Goal: Transaction & Acquisition: Download file/media

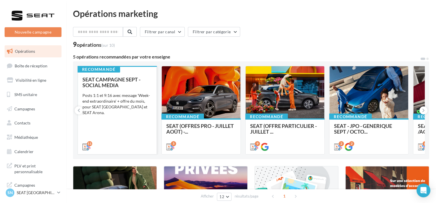
click at [101, 86] on span "SEAT CAMPAGNE SEPT - SOCIAL MEDIA" at bounding box center [111, 82] width 58 height 12
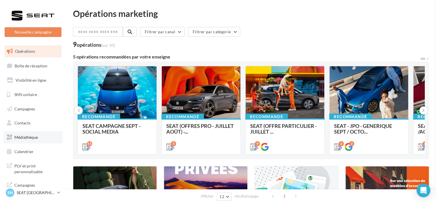
click at [30, 132] on link "Médiathèque" at bounding box center [32, 138] width 59 height 12
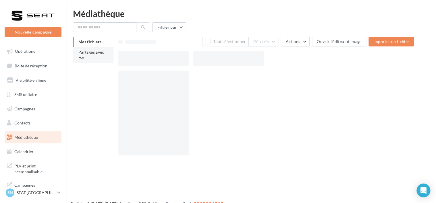
click at [81, 62] on li "Partagés avec moi" at bounding box center [93, 55] width 41 height 16
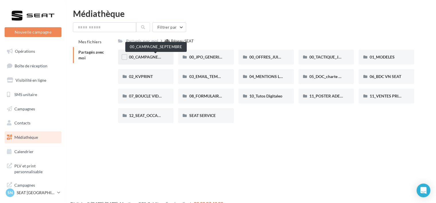
click at [143, 57] on span "00_CAMPAGNE_SEPTEMBRE" at bounding box center [156, 57] width 54 height 5
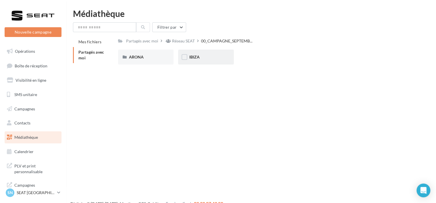
click at [200, 53] on div "IBIZA" at bounding box center [205, 57] width 55 height 15
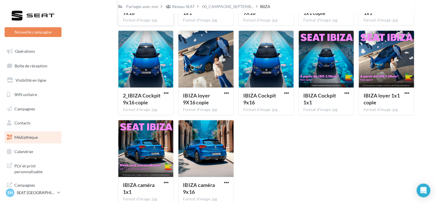
scroll to position [110, 0]
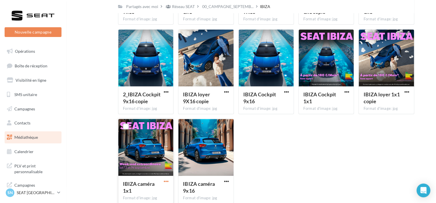
click at [166, 182] on span "button" at bounding box center [166, 181] width 5 height 5
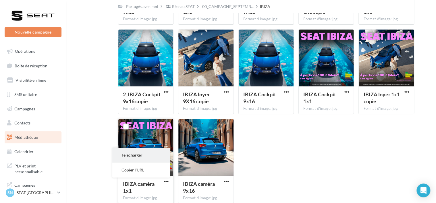
click at [137, 159] on button "Télécharger" at bounding box center [140, 155] width 57 height 15
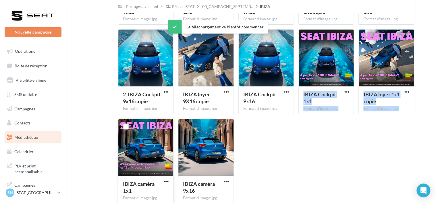
drag, startPoint x: 137, startPoint y: 159, endPoint x: 332, endPoint y: 148, distance: 195.7
click at [332, 148] on div "IBIZA Jantes 9x16 Format d'image: jpg IBIZA Jantes 9x16 IBIZA Jantes 1x1 Format…" at bounding box center [268, 74] width 301 height 269
click at [380, 159] on div "IBIZA Jantes 9x16 Format d'image: jpg IBIZA Jantes 9x16 IBIZA Jantes 1x1 Format…" at bounding box center [268, 74] width 301 height 269
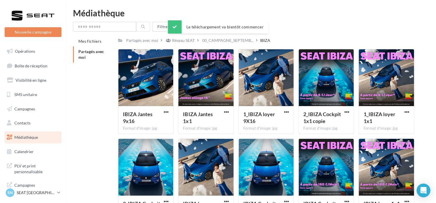
scroll to position [0, 0]
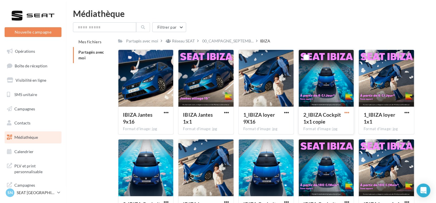
click at [346, 113] on span "button" at bounding box center [346, 112] width 5 height 5
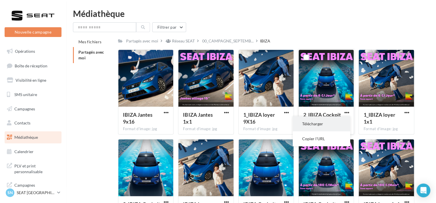
click at [328, 122] on button "Télécharger" at bounding box center [321, 124] width 57 height 15
click at [424, 119] on div "Mes fichiers Partagés avec moi Partagés avec moi Réseau SEAT 00_CAMPAGNE_SEPTEM…" at bounding box center [253, 178] width 361 height 282
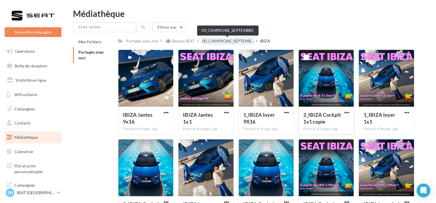
click at [232, 44] on div "00_CAMPAGNE_SEPTEMB..." at bounding box center [228, 41] width 54 height 8
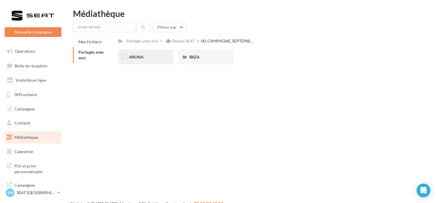
click at [128, 52] on div "ARONA" at bounding box center [145, 57] width 55 height 15
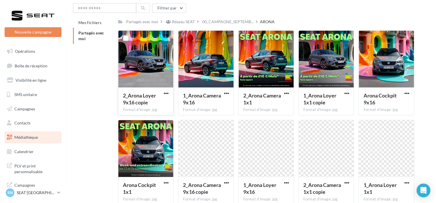
scroll to position [50, 0]
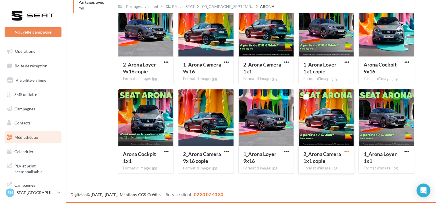
click at [346, 153] on span "button" at bounding box center [346, 151] width 5 height 5
click at [335, 165] on button "Télécharger" at bounding box center [321, 163] width 57 height 15
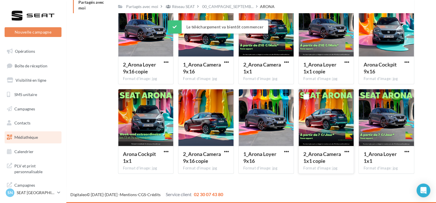
click at [92, 120] on div "Mes fichiers Partagés avec moi Partagés avec moi Réseau SEAT 00_CAMPAGNE_SEPTEM…" at bounding box center [253, 83] width 361 height 192
